Goal: Transaction & Acquisition: Purchase product/service

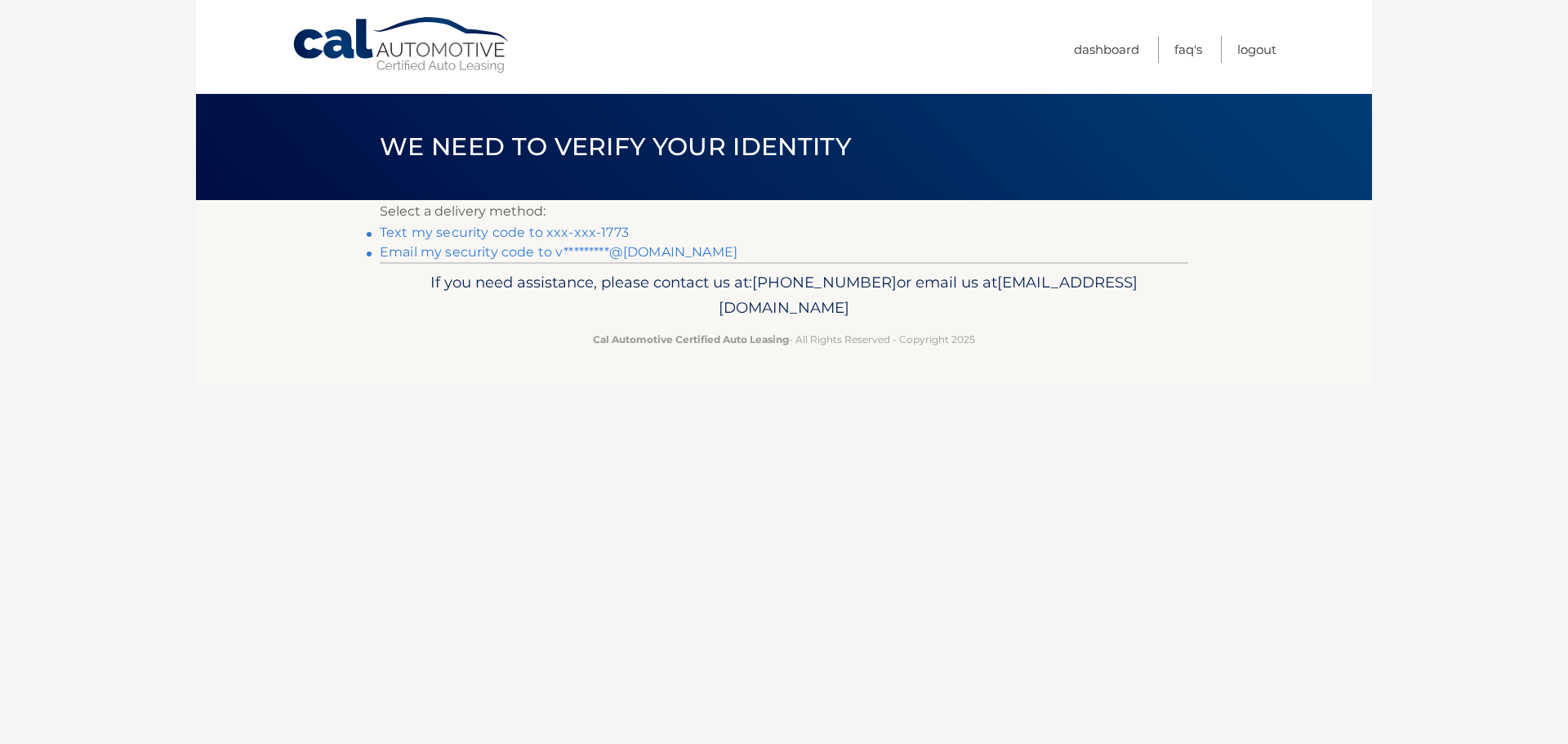
click at [463, 228] on link "Text my security code to xxx-xxx-1773" at bounding box center [504, 232] width 249 height 15
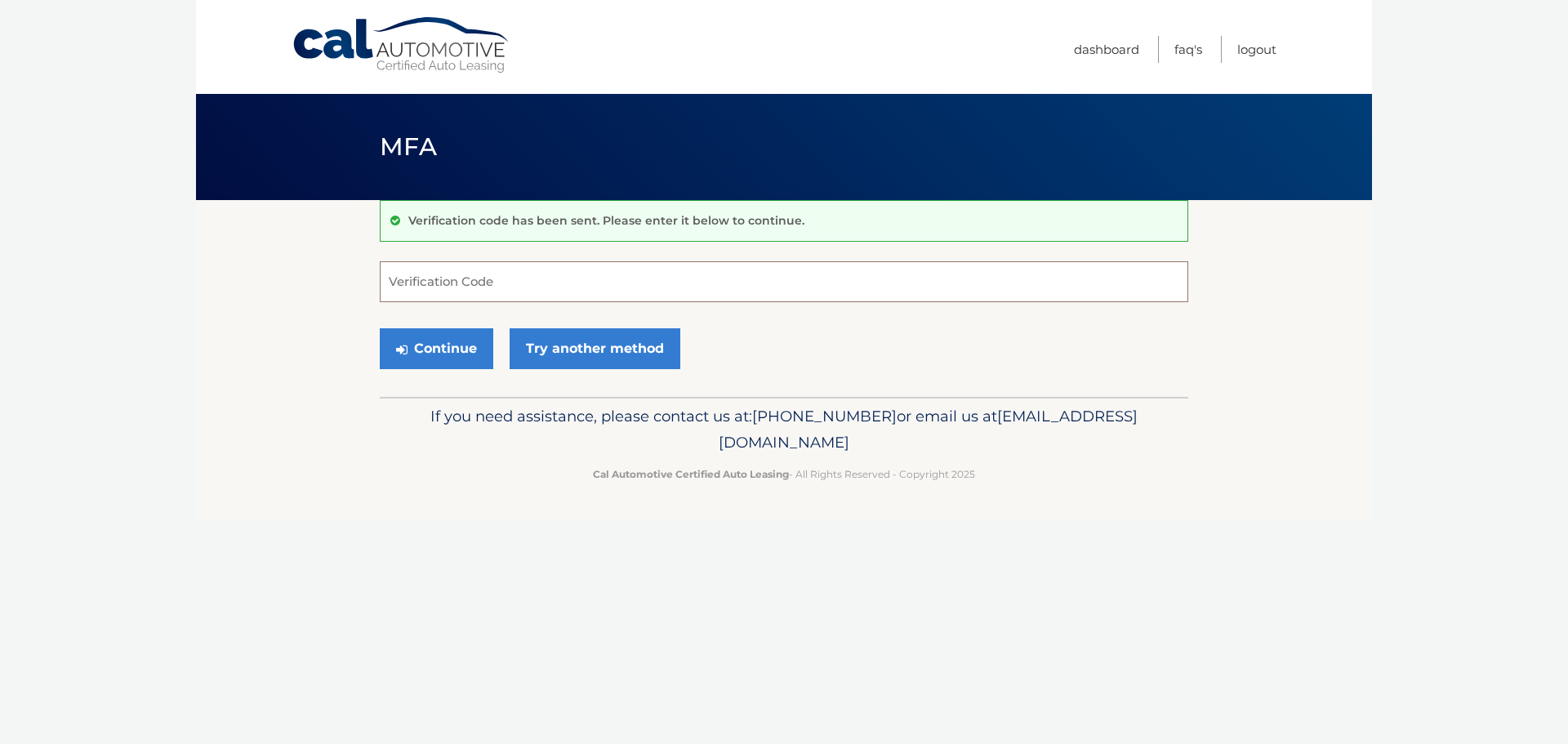
click at [476, 276] on input "Verification Code" at bounding box center [784, 281] width 808 height 41
type input "128830"
click at [472, 351] on button "Continue" at bounding box center [436, 348] width 113 height 41
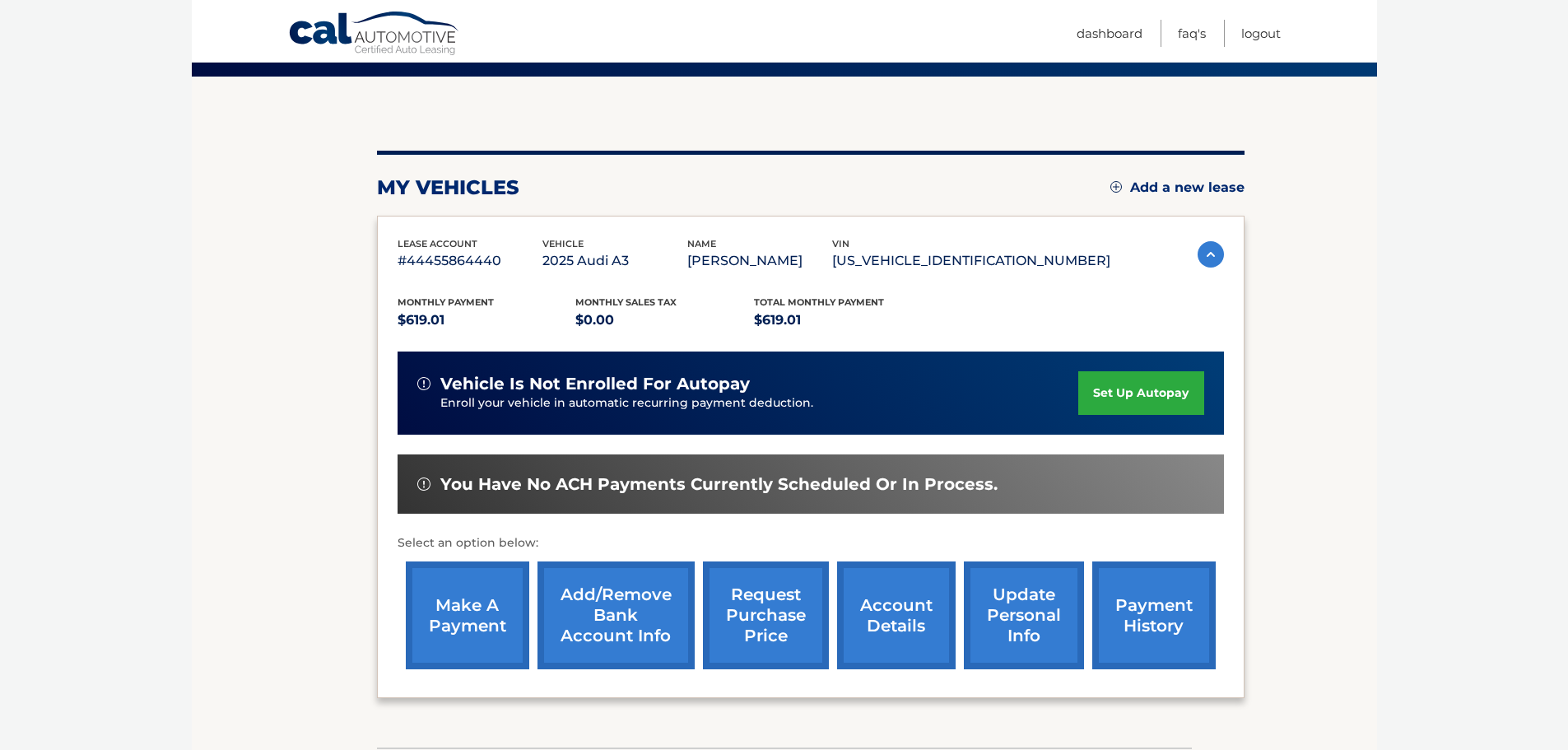
scroll to position [164, 0]
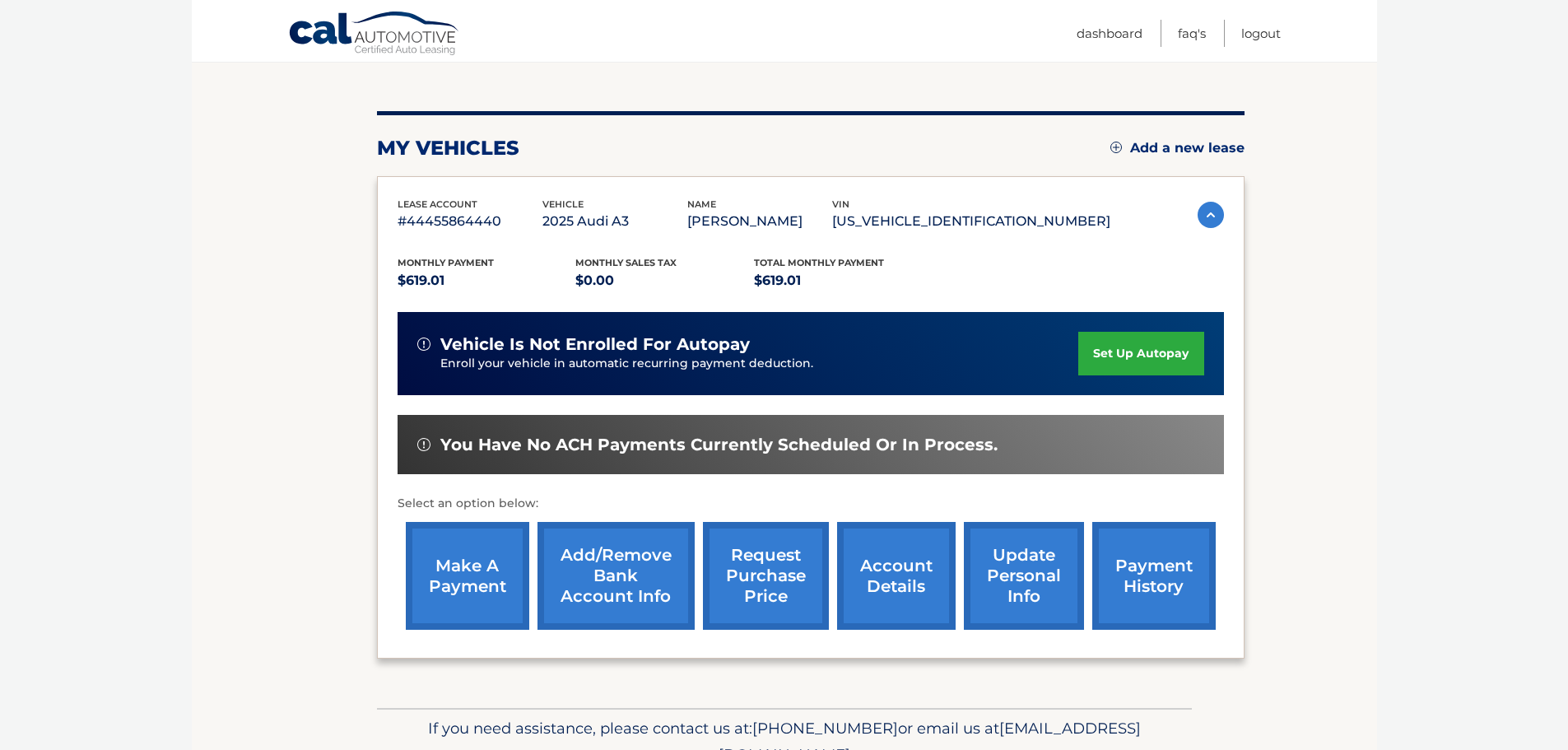
click at [475, 580] on link "make a payment" at bounding box center [467, 576] width 123 height 108
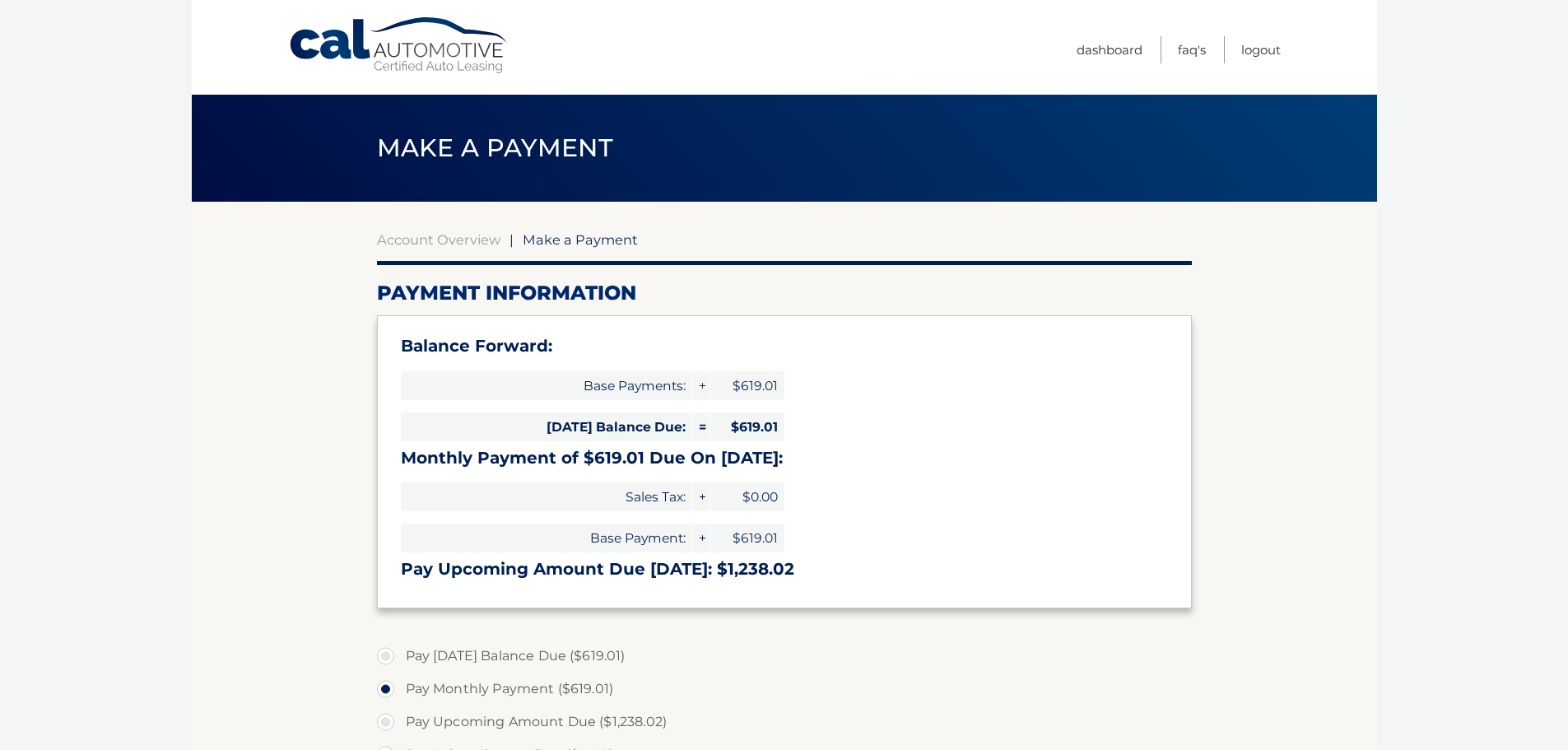
select select "YTI2YWY3MDMtZDExMS00ZDU0LTlhMTEtODhiY2Q3MzJhZjY4"
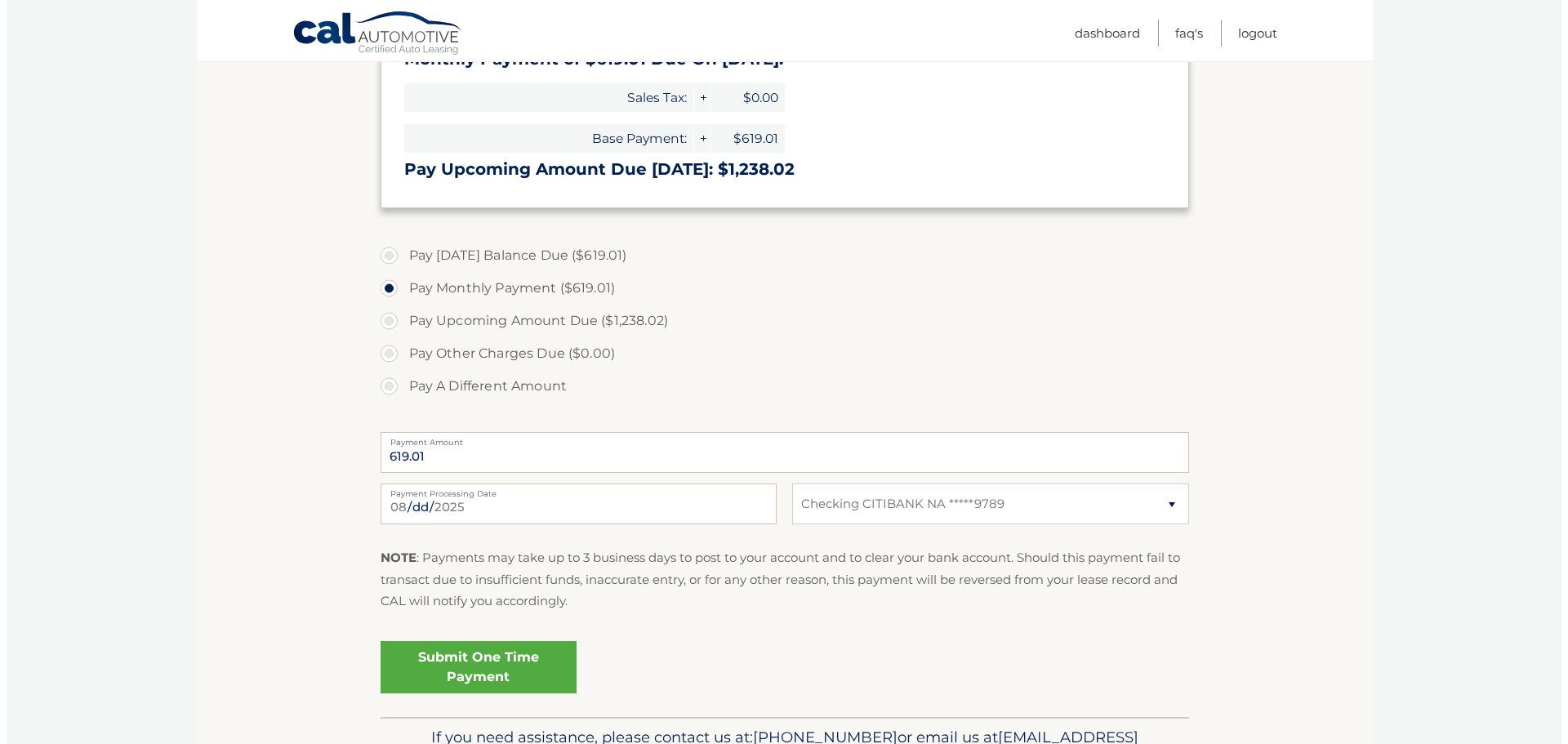
scroll to position [490, 0]
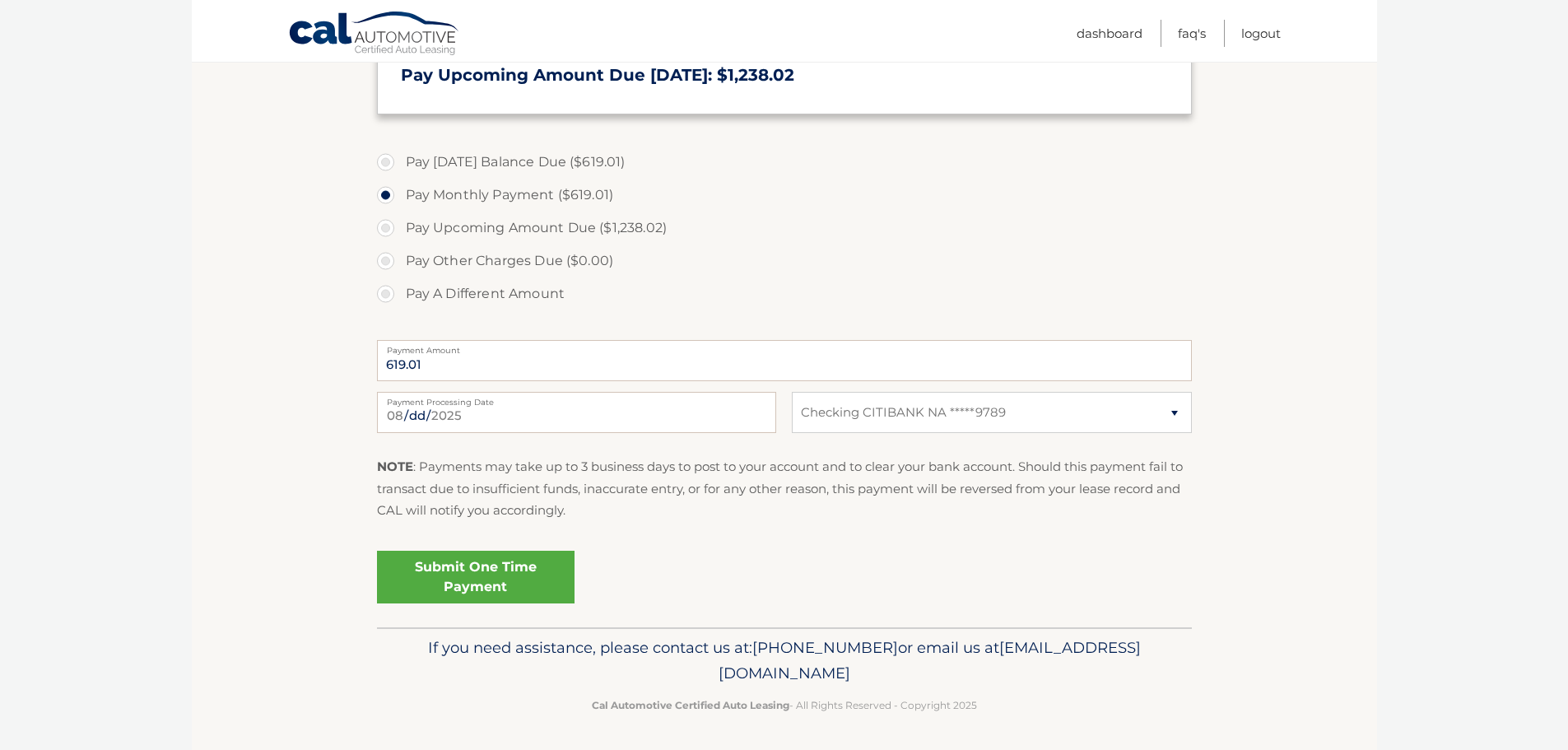
click at [530, 577] on link "Submit One Time Payment" at bounding box center [476, 577] width 197 height 53
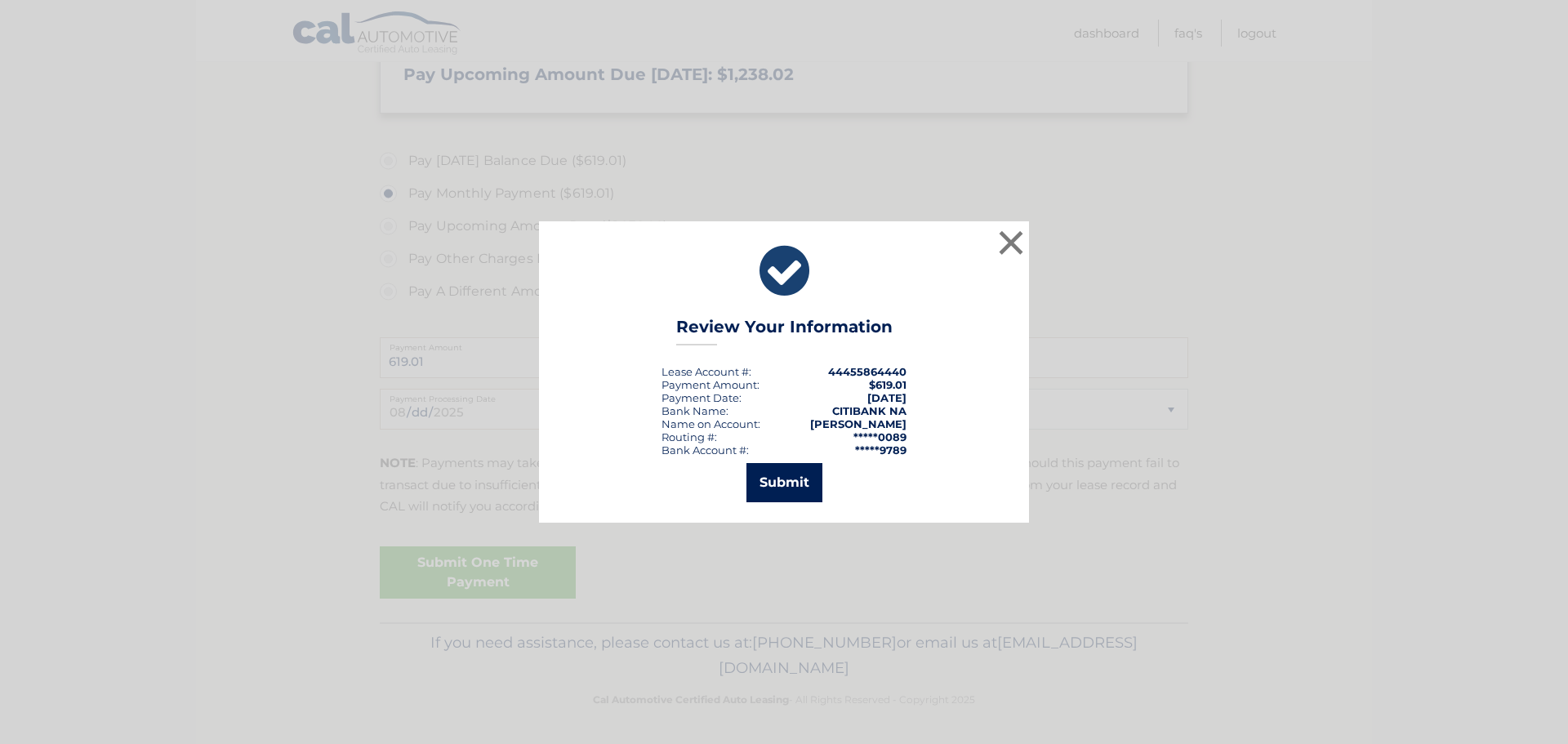
click at [782, 488] on button "Submit" at bounding box center [784, 482] width 76 height 39
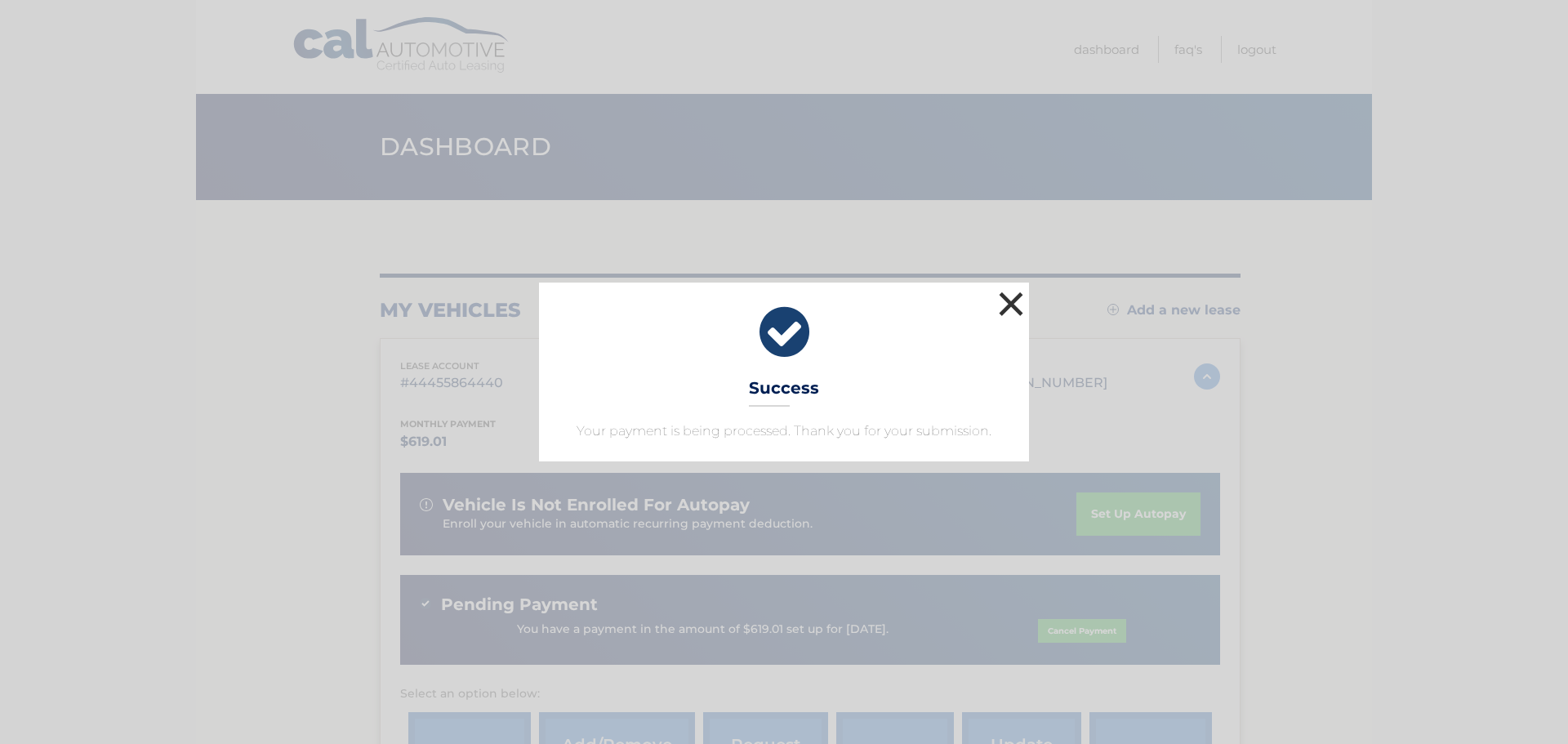
click at [1006, 310] on button "×" at bounding box center [1011, 304] width 33 height 33
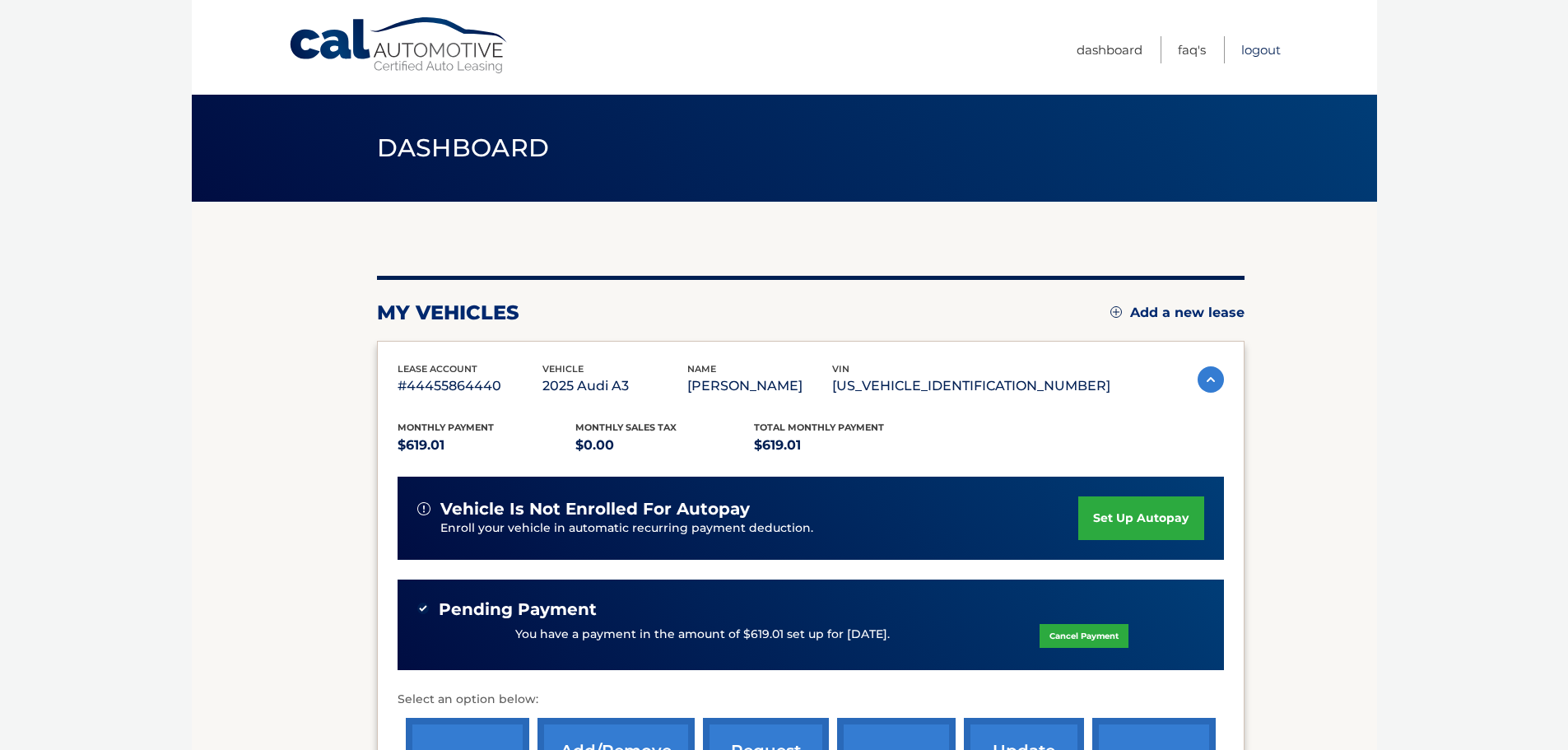
click at [1247, 49] on link "Logout" at bounding box center [1260, 50] width 39 height 27
